Goal: Task Accomplishment & Management: Manage account settings

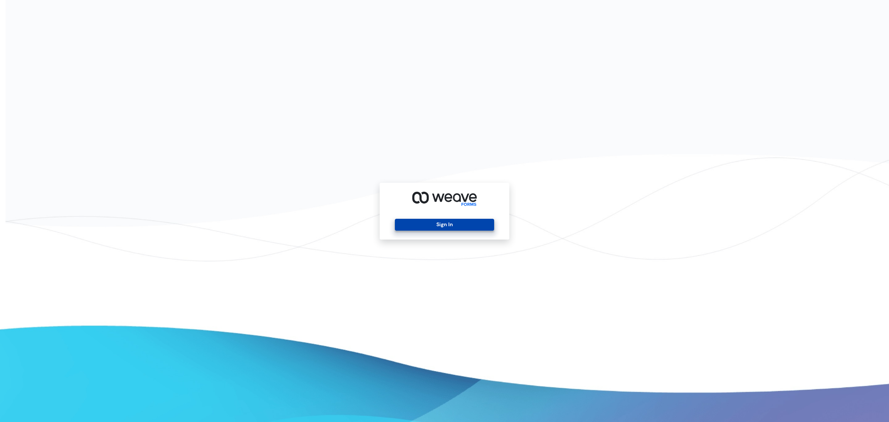
click at [415, 225] on button "Sign In" at bounding box center [444, 225] width 99 height 12
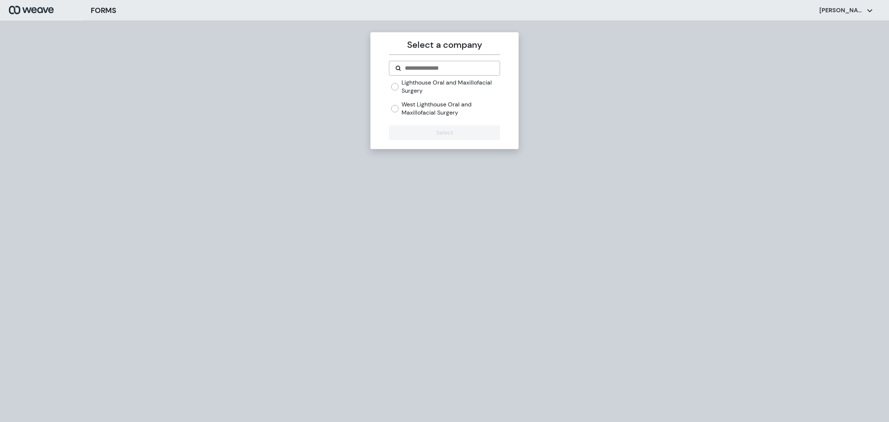
click at [417, 99] on div "Lighthouse Oral and Maxillofacial Surgery West Lighthouse Oral and Maxillofacia…" at bounding box center [445, 98] width 109 height 38
click at [412, 106] on label "West Lighthouse Oral and Maxillofacial Surgery" at bounding box center [451, 108] width 98 height 16
click at [419, 127] on button "Select" at bounding box center [444, 132] width 111 height 15
